Goal: Task Accomplishment & Management: Complete application form

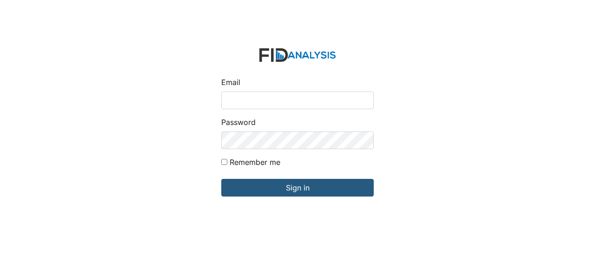
click at [230, 98] on input "Email" at bounding box center [297, 101] width 152 height 18
type input "GClark@lifeincorporated.com"
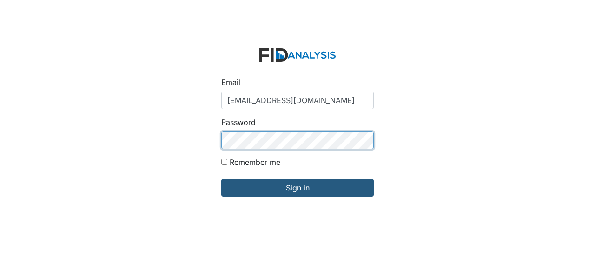
click at [221, 179] on input "Sign in" at bounding box center [297, 188] width 152 height 18
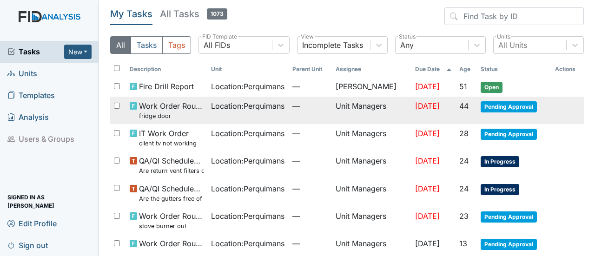
click at [501, 102] on span "Pending Approval" at bounding box center [509, 106] width 56 height 11
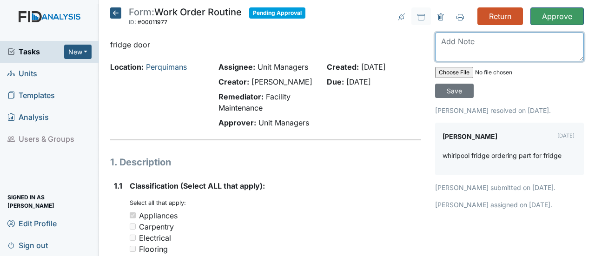
click at [451, 43] on textarea at bounding box center [509, 47] width 149 height 29
type textarea "the part came in . I replaced it this morning."
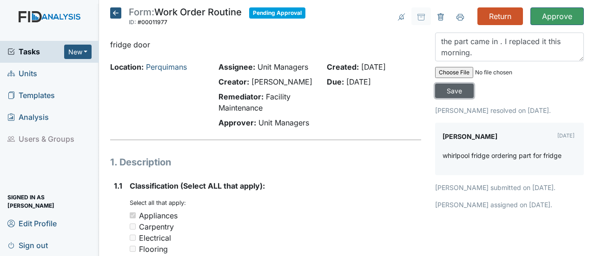
click at [446, 89] on input "Save" at bounding box center [454, 91] width 39 height 14
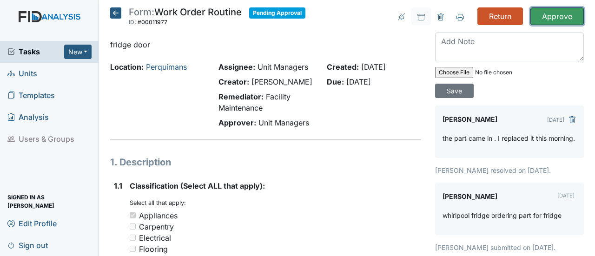
click at [556, 14] on input "Approve" at bounding box center [556, 16] width 53 height 18
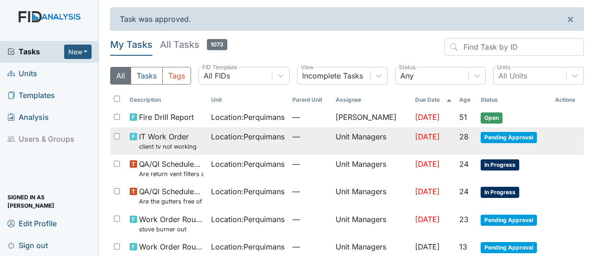
click at [503, 137] on span "Pending Approval" at bounding box center [509, 137] width 56 height 11
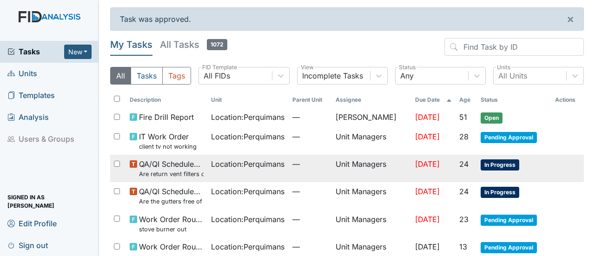
click at [497, 164] on span "In Progress" at bounding box center [500, 164] width 39 height 11
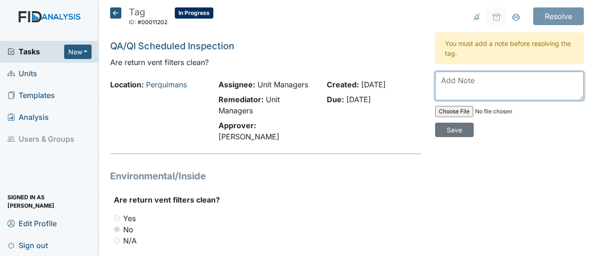
click at [446, 80] on textarea at bounding box center [509, 86] width 149 height 29
type textarea "vents swept off and filters changed."
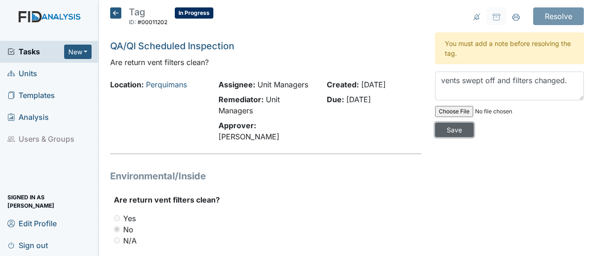
click at [447, 130] on input "Save" at bounding box center [454, 130] width 39 height 14
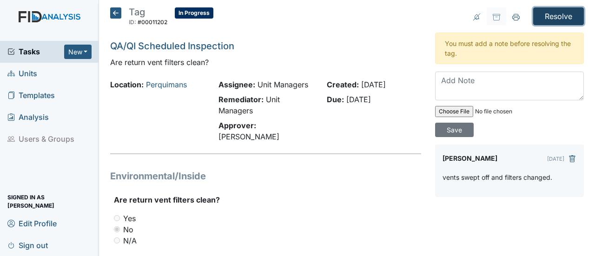
click at [547, 18] on input "Resolve" at bounding box center [558, 16] width 51 height 18
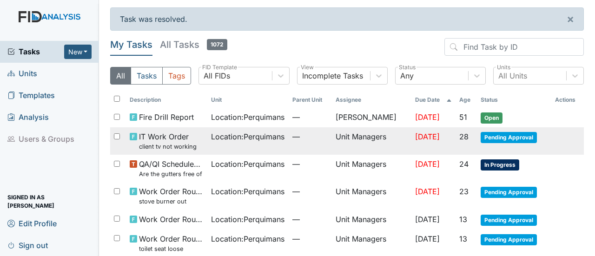
click at [485, 138] on span "Pending Approval" at bounding box center [509, 137] width 56 height 11
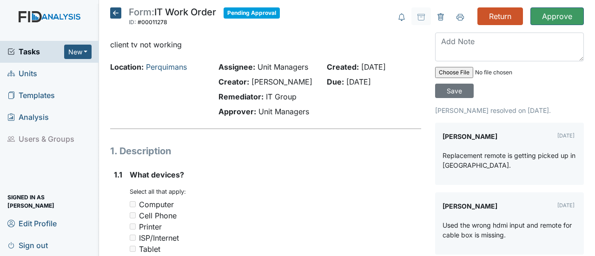
drag, startPoint x: 118, startPoint y: 13, endPoint x: 129, endPoint y: 17, distance: 11.2
click at [119, 13] on icon at bounding box center [115, 12] width 11 height 11
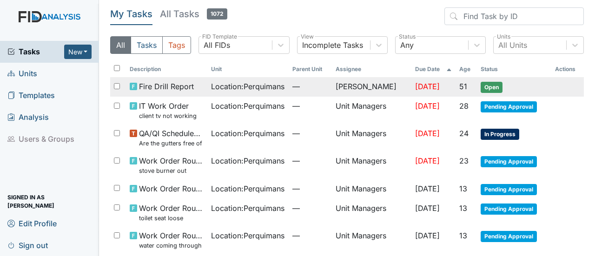
click at [490, 88] on span "Open" at bounding box center [492, 87] width 22 height 11
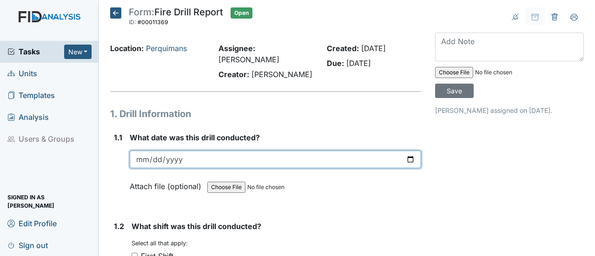
click at [404, 151] on input "date" at bounding box center [276, 160] width 292 height 18
type input "2025-08-15"
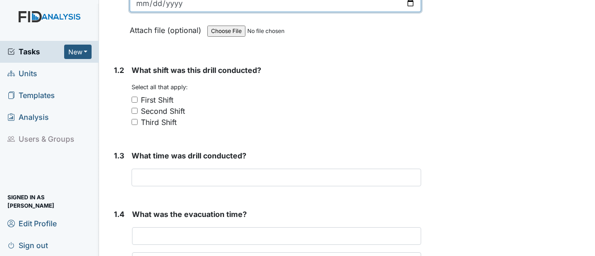
scroll to position [186, 0]
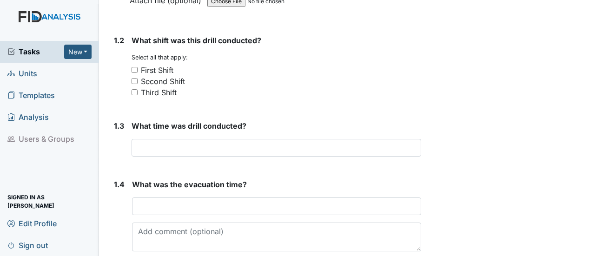
click at [134, 89] on input "Third Shift" at bounding box center [135, 92] width 6 height 6
checkbox input "true"
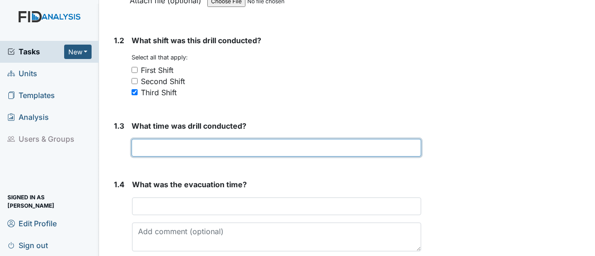
click at [166, 144] on input "text" at bounding box center [277, 148] width 290 height 18
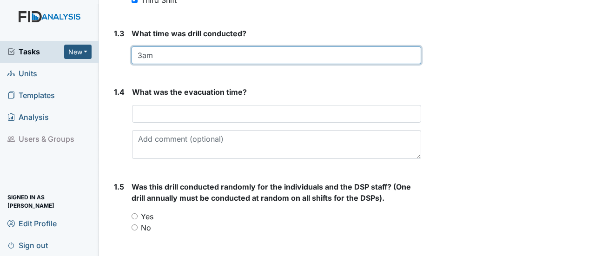
scroll to position [279, 0]
type input "3am"
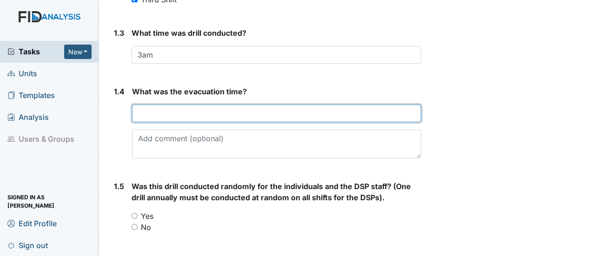
click at [156, 105] on input "text" at bounding box center [276, 114] width 289 height 18
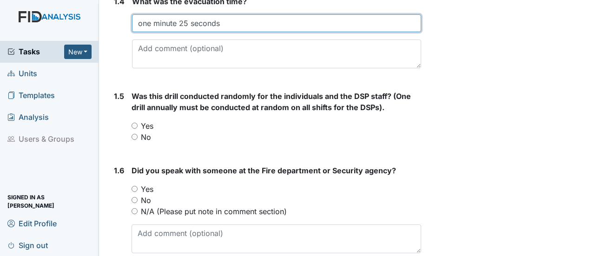
scroll to position [372, 0]
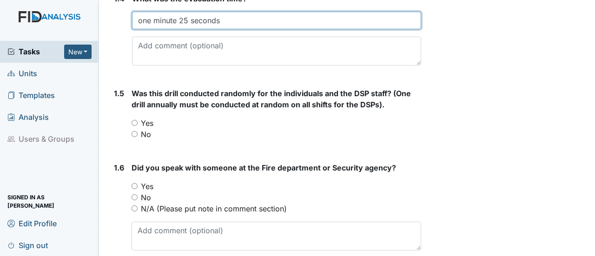
type input "one minute 25 seconds"
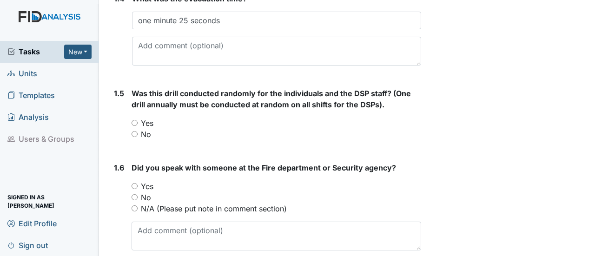
click at [135, 131] on input "No" at bounding box center [135, 134] width 6 height 6
radio input "true"
click at [135, 205] on input "N/A (Please put note in comment section)" at bounding box center [135, 208] width 6 height 6
radio input "true"
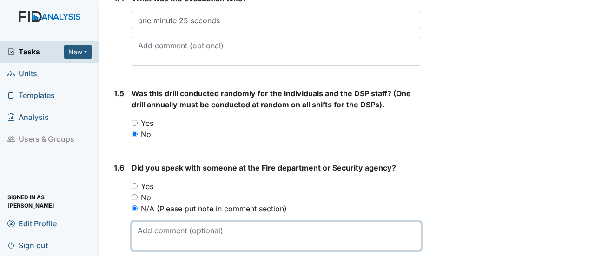
click at [143, 222] on textarea at bounding box center [277, 236] width 290 height 29
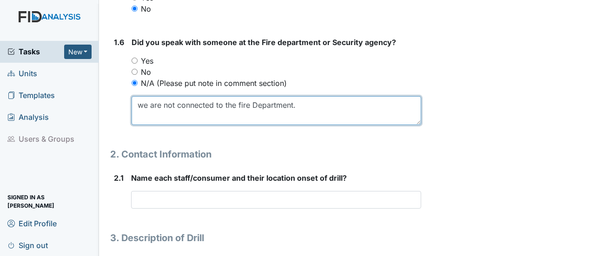
scroll to position [511, 0]
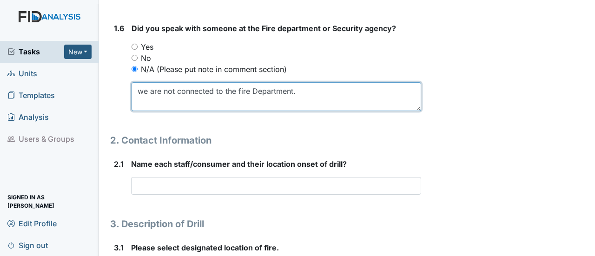
type textarea "we are not connected to the fire Department."
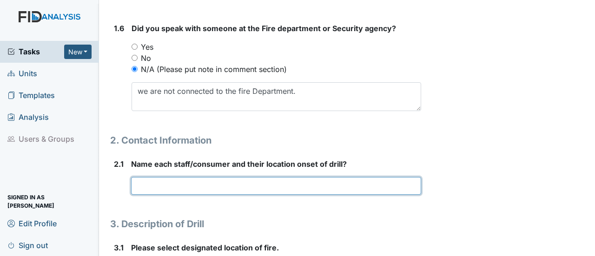
click at [195, 177] on input "text" at bounding box center [276, 186] width 290 height 18
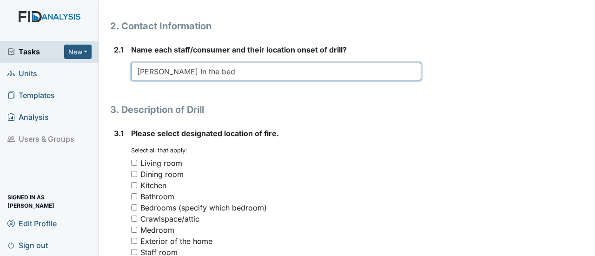
scroll to position [651, 0]
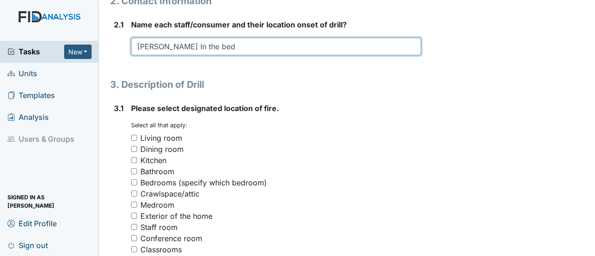
type input "Gloria Blanchard In the bed"
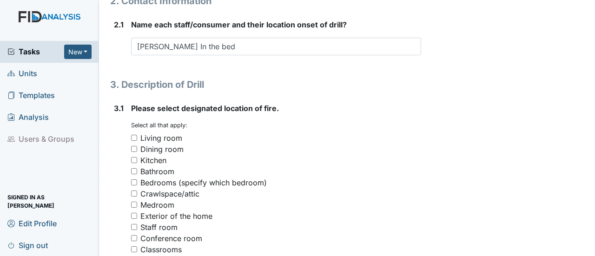
click at [135, 135] on input "Living room" at bounding box center [134, 138] width 6 height 6
checkbox input "true"
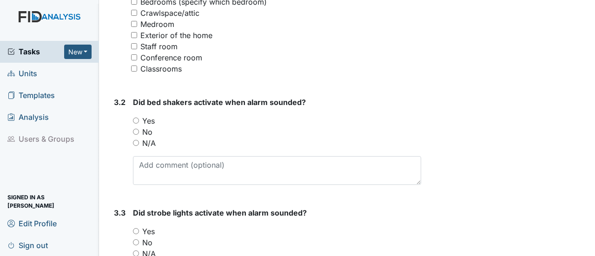
scroll to position [883, 0]
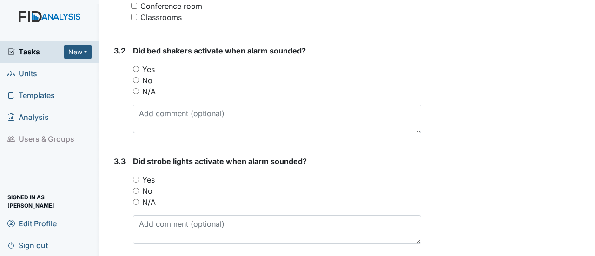
click at [138, 88] on input "N/A" at bounding box center [136, 91] width 6 height 6
radio input "true"
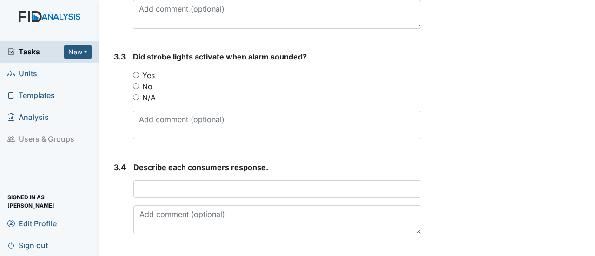
scroll to position [1023, 0]
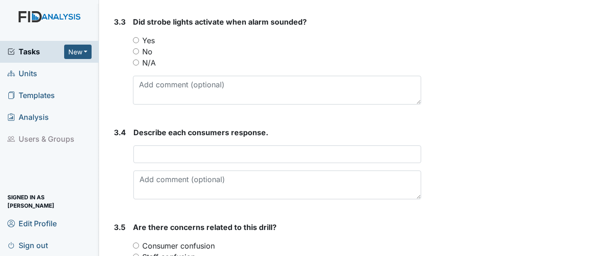
click at [136, 37] on input "Yes" at bounding box center [136, 40] width 6 height 6
radio input "true"
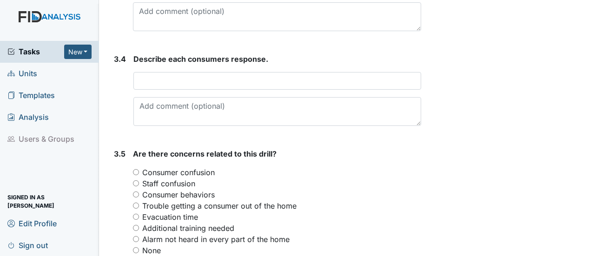
scroll to position [1116, 0]
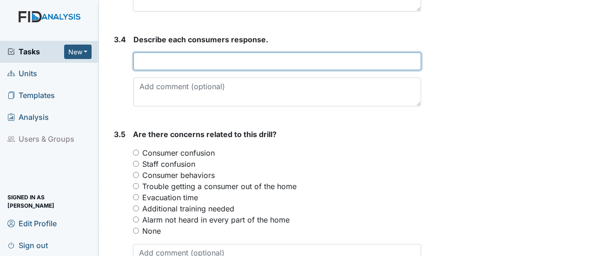
click at [163, 53] on input "text" at bounding box center [277, 62] width 288 height 18
type input "Everyone was calm."
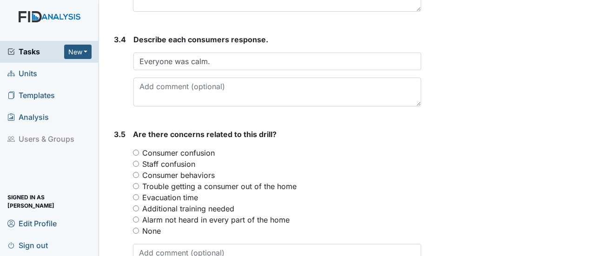
click at [136, 228] on input "None" at bounding box center [136, 231] width 6 height 6
radio input "true"
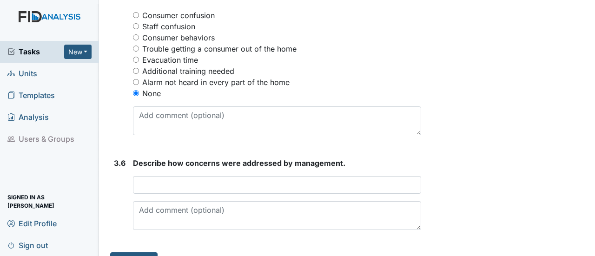
scroll to position [1255, 0]
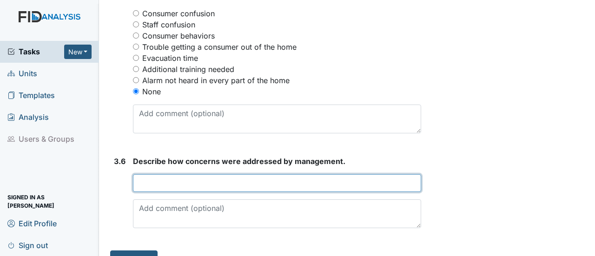
click at [183, 174] on input "text" at bounding box center [277, 183] width 288 height 18
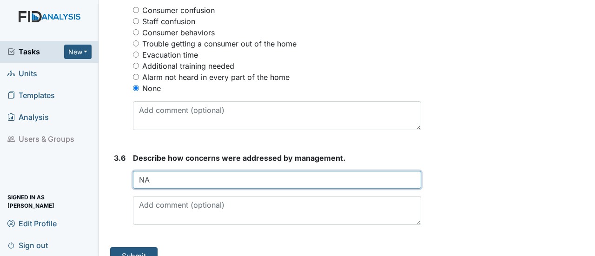
scroll to position [1260, 0]
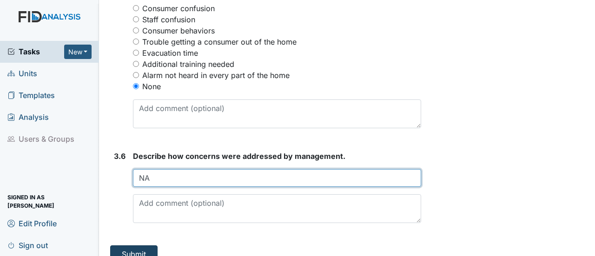
type input "NA"
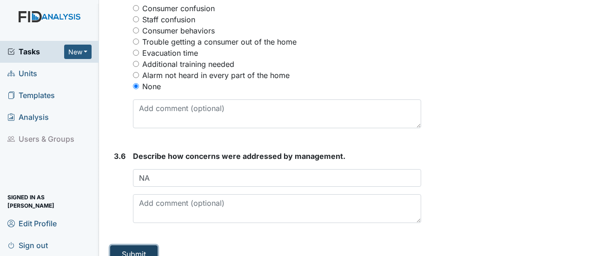
click at [123, 245] on button "Submit" at bounding box center [133, 254] width 47 height 18
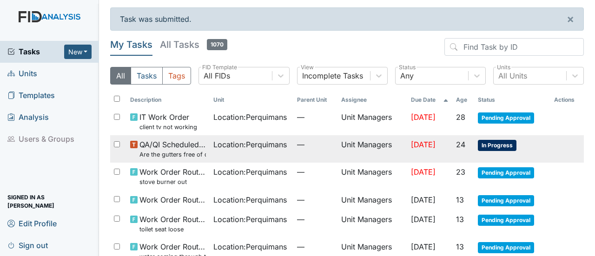
click at [484, 141] on span "In Progress" at bounding box center [497, 145] width 39 height 11
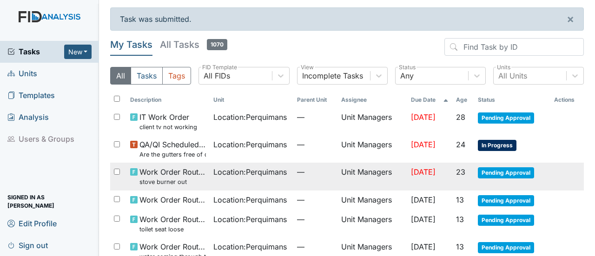
click at [502, 172] on span "Pending Approval" at bounding box center [506, 172] width 56 height 11
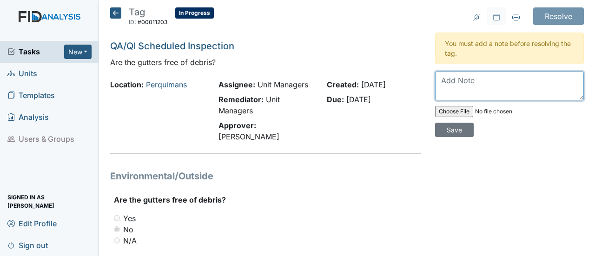
click at [438, 80] on textarea at bounding box center [509, 86] width 149 height 29
type textarea "G"
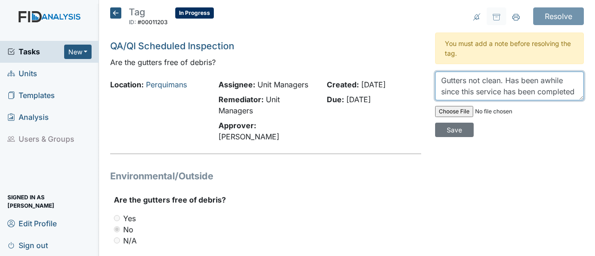
scroll to position [7, 0]
type textarea "Gutters not clean. Has been awhile since this service has been completed."
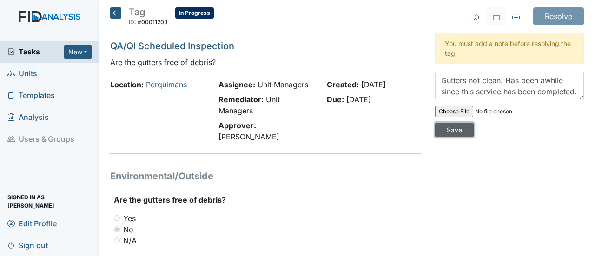
click at [454, 134] on input "Save" at bounding box center [454, 130] width 39 height 14
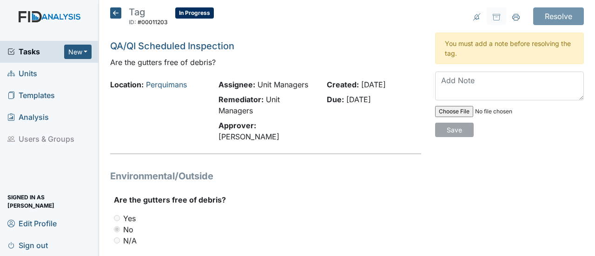
scroll to position [0, 0]
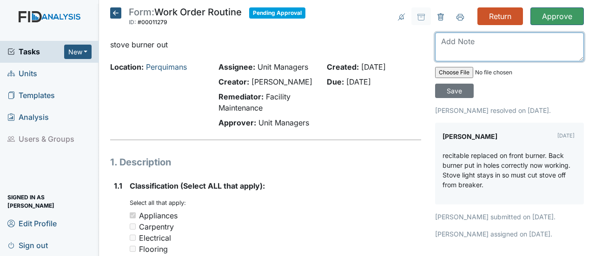
click at [448, 43] on textarea at bounding box center [509, 47] width 149 height 29
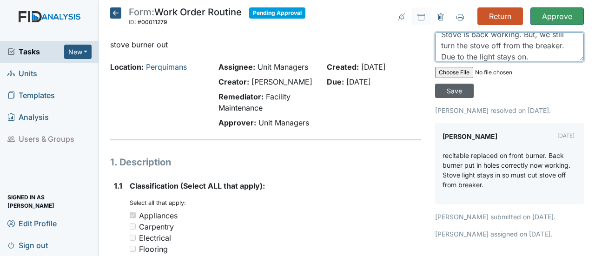
type textarea "Stove is back working. But, we still turn the stove off from the breaker. Due t…"
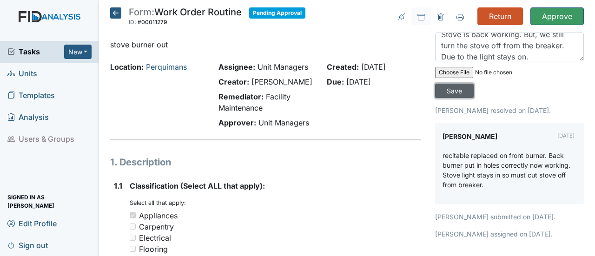
click at [455, 92] on input "Save" at bounding box center [454, 91] width 39 height 14
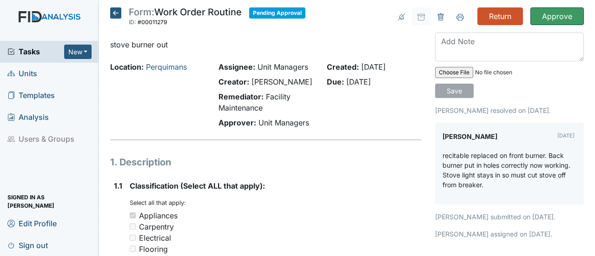
scroll to position [0, 0]
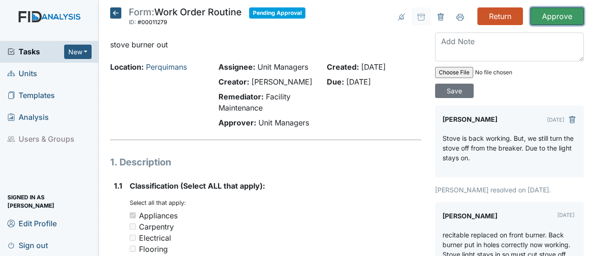
click at [549, 9] on input "Approve" at bounding box center [556, 16] width 53 height 18
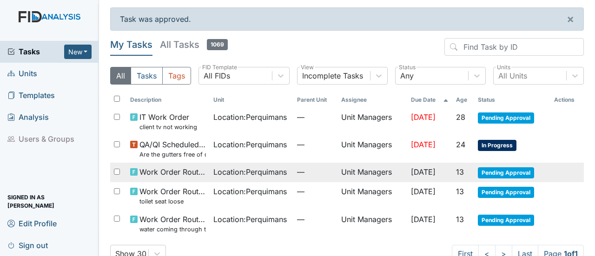
click at [499, 169] on span "Pending Approval" at bounding box center [506, 172] width 56 height 11
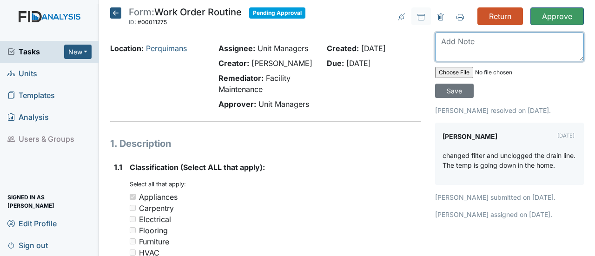
click at [444, 45] on textarea at bounding box center [509, 47] width 149 height 29
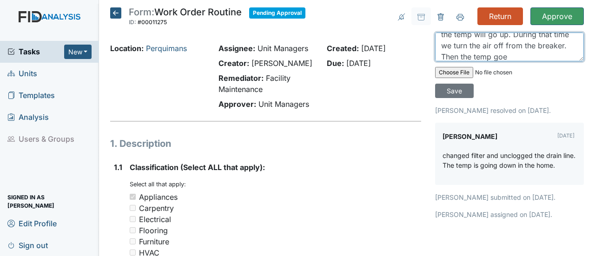
scroll to position [29, 0]
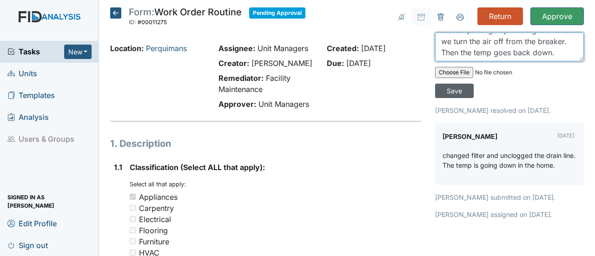
type textarea "The home is staying cool. Sometimes the temp will go up. During that time we tu…"
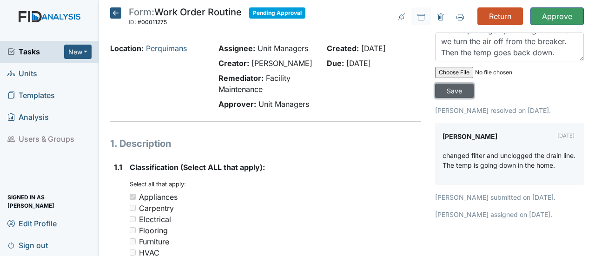
click at [450, 93] on input "Save" at bounding box center [454, 91] width 39 height 14
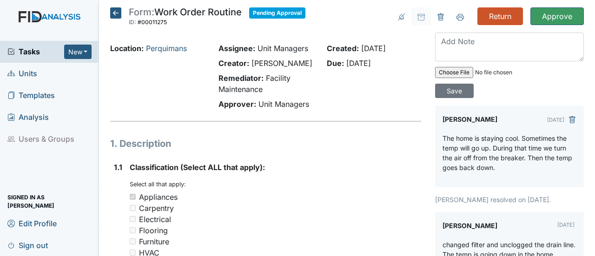
scroll to position [0, 0]
click at [564, 10] on input "Approve" at bounding box center [556, 16] width 53 height 18
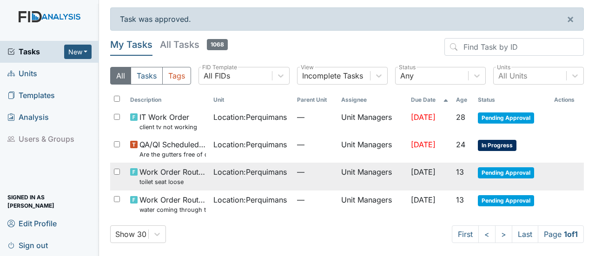
click at [500, 172] on span "Pending Approval" at bounding box center [506, 172] width 56 height 11
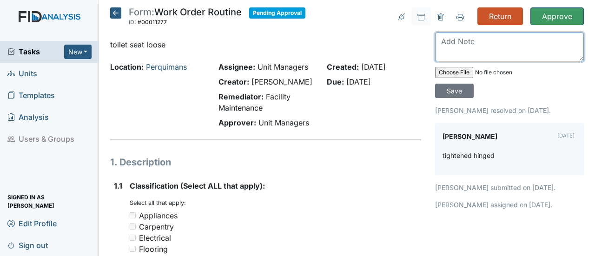
click at [448, 40] on textarea at bounding box center [509, 47] width 149 height 29
type textarea "The hinge is still holding the toilet properly."
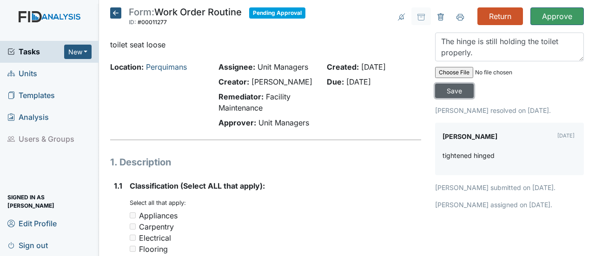
click at [460, 88] on input "Save" at bounding box center [454, 91] width 39 height 14
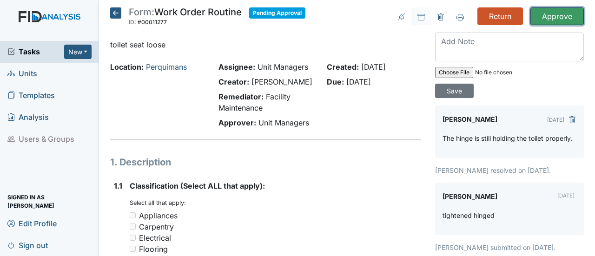
click at [569, 8] on input "Approve" at bounding box center [556, 16] width 53 height 18
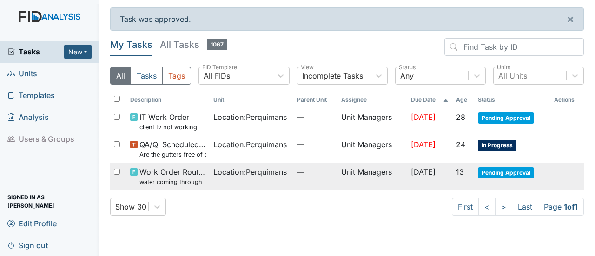
click at [495, 170] on span "Pending Approval" at bounding box center [506, 172] width 56 height 11
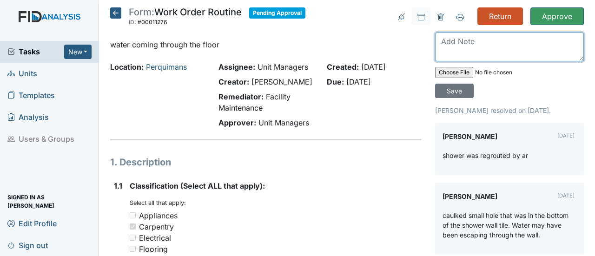
click at [444, 39] on textarea at bounding box center [509, 47] width 149 height 29
click at [482, 51] on textarea "The water is not coming through the floor now. The past weekend it was coming t…" at bounding box center [509, 47] width 149 height 29
click at [435, 42] on textarea "The water is not coming through the floor now from the bathroom . The past week…" at bounding box center [509, 47] width 149 height 29
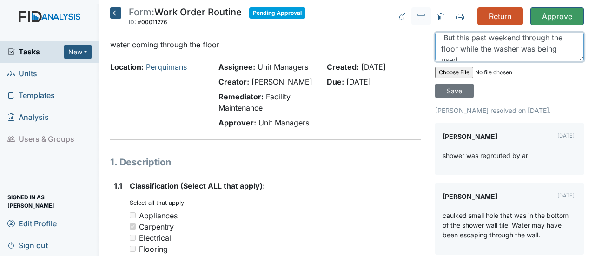
click at [462, 59] on textarea "The water is not coming through the floor now from the bathroom . The past week…" at bounding box center [509, 47] width 149 height 29
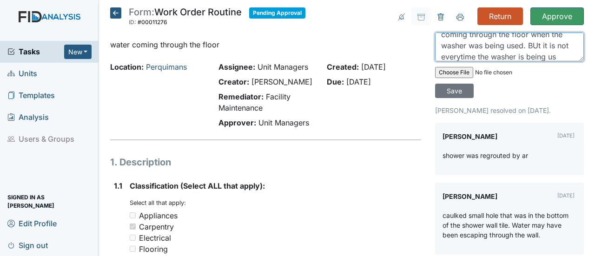
scroll to position [63, 0]
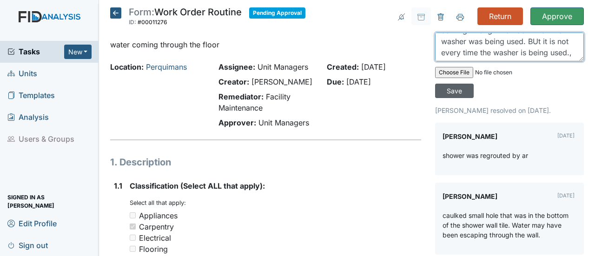
type textarea "The water is not coming through the floor now from the bathroom . The past week…"
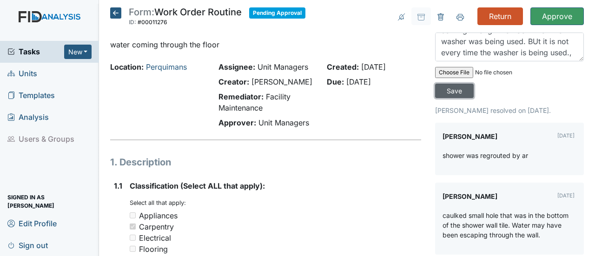
click at [464, 92] on input "Save" at bounding box center [454, 91] width 39 height 14
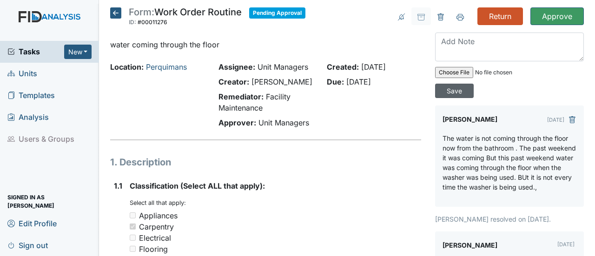
scroll to position [0, 0]
click at [557, 12] on input "Approve" at bounding box center [556, 16] width 53 height 18
